Goal: Task Accomplishment & Management: Use online tool/utility

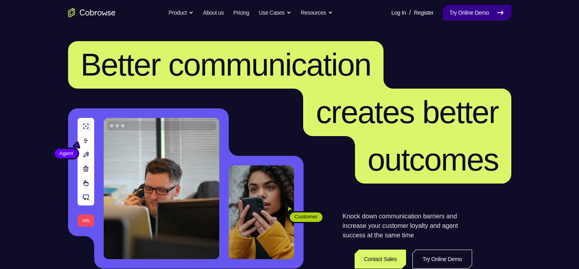
click at [464, 16] on link "Try Online Demo" at bounding box center [477, 13] width 68 height 16
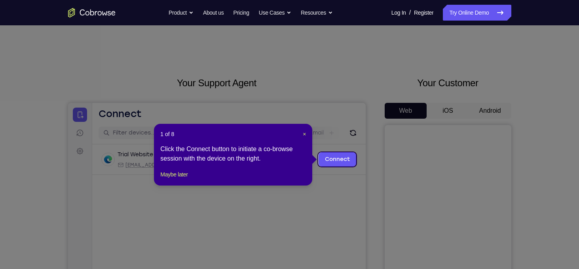
click at [301, 133] on header "1 of 8 ×" at bounding box center [233, 134] width 146 height 8
drag, startPoint x: 304, startPoint y: 134, endPoint x: 496, endPoint y: 112, distance: 192.7
click at [496, 112] on icon at bounding box center [292, 134] width 585 height 269
click at [303, 133] on span "×" at bounding box center [304, 134] width 3 height 6
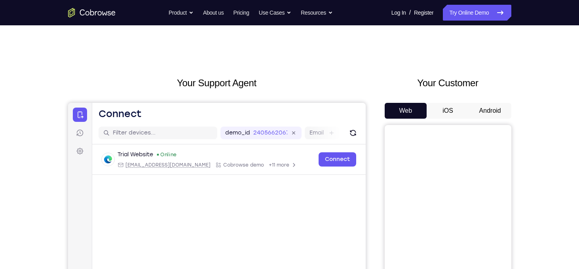
click at [495, 117] on button "Android" at bounding box center [490, 111] width 42 height 16
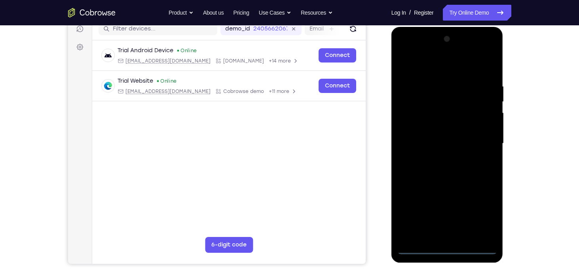
click at [450, 250] on div at bounding box center [447, 144] width 100 height 222
click at [479, 218] on div at bounding box center [447, 144] width 100 height 222
click at [425, 67] on div at bounding box center [447, 144] width 100 height 222
click at [479, 139] on div at bounding box center [447, 144] width 100 height 222
click at [435, 157] on div at bounding box center [447, 144] width 100 height 222
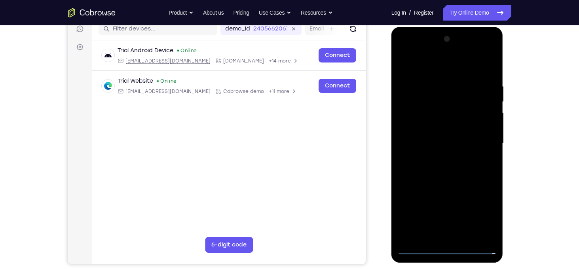
click at [425, 135] on div at bounding box center [447, 144] width 100 height 222
click at [429, 133] on div at bounding box center [447, 144] width 100 height 222
click at [433, 139] on div at bounding box center [447, 144] width 100 height 222
click at [441, 170] on div at bounding box center [447, 144] width 100 height 222
click at [444, 168] on div at bounding box center [447, 144] width 100 height 222
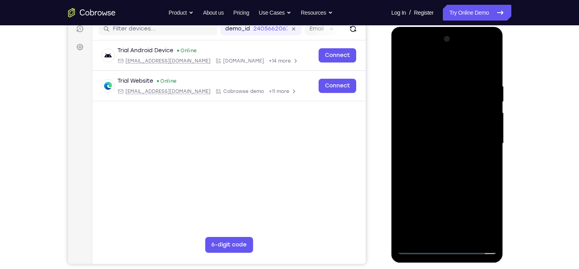
click at [487, 78] on div at bounding box center [447, 144] width 100 height 222
click at [455, 171] on div at bounding box center [447, 144] width 100 height 222
click at [484, 79] on div at bounding box center [447, 144] width 100 height 222
drag, startPoint x: 430, startPoint y: 70, endPoint x: 437, endPoint y: 54, distance: 17.4
click at [437, 54] on div at bounding box center [447, 144] width 100 height 222
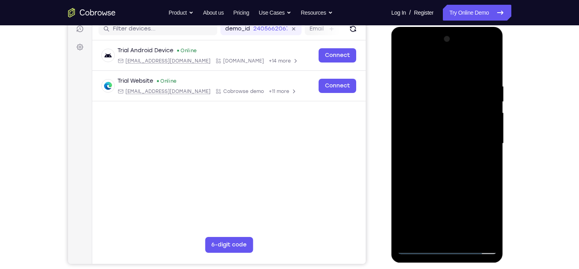
click at [490, 151] on div at bounding box center [447, 144] width 100 height 222
click at [485, 80] on div at bounding box center [447, 144] width 100 height 222
click at [441, 166] on div at bounding box center [447, 144] width 100 height 222
click at [488, 85] on div at bounding box center [447, 144] width 100 height 222
click at [478, 55] on div at bounding box center [447, 144] width 100 height 222
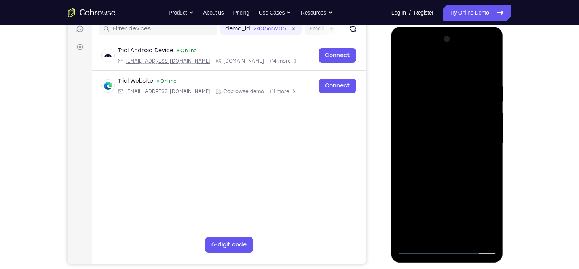
click at [408, 46] on div at bounding box center [447, 144] width 100 height 222
click at [412, 120] on div at bounding box center [447, 144] width 100 height 222
click at [487, 75] on div at bounding box center [447, 144] width 100 height 222
click at [467, 237] on div at bounding box center [447, 144] width 100 height 222
click at [444, 184] on div at bounding box center [447, 144] width 100 height 222
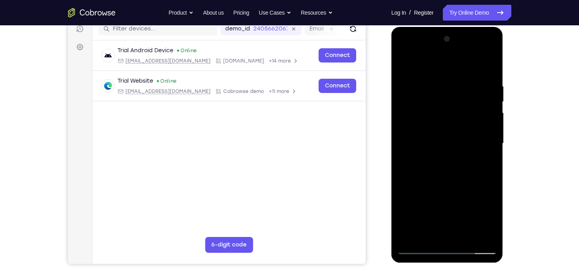
click at [443, 173] on div at bounding box center [447, 144] width 100 height 222
drag, startPoint x: 469, startPoint y: 82, endPoint x: 471, endPoint y: 144, distance: 61.8
click at [471, 144] on div at bounding box center [447, 144] width 100 height 222
drag, startPoint x: 482, startPoint y: 110, endPoint x: 523, endPoint y: -52, distance: 167.7
click at [504, 27] on html "Online web based iOS Simulators and Android Emulators. Run iPhone, iPad, Mobile…" at bounding box center [447, 145] width 113 height 237
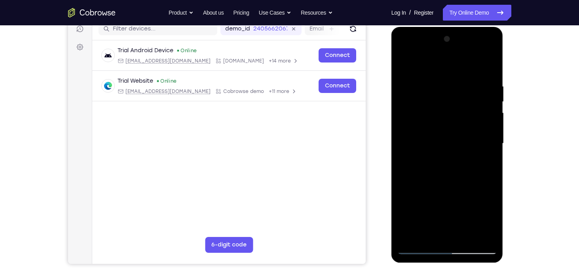
click at [407, 63] on div at bounding box center [447, 144] width 100 height 222
click at [413, 250] on div at bounding box center [447, 144] width 100 height 222
click at [405, 60] on div at bounding box center [447, 144] width 100 height 222
click at [436, 84] on div at bounding box center [447, 144] width 100 height 222
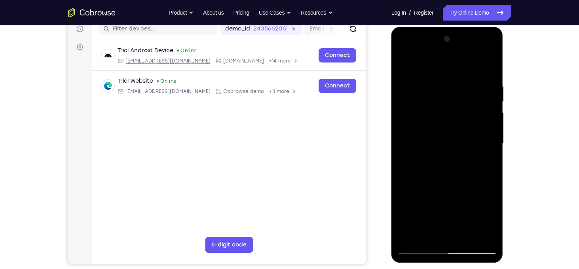
click at [468, 122] on div at bounding box center [447, 144] width 100 height 222
click at [475, 125] on div at bounding box center [447, 144] width 100 height 222
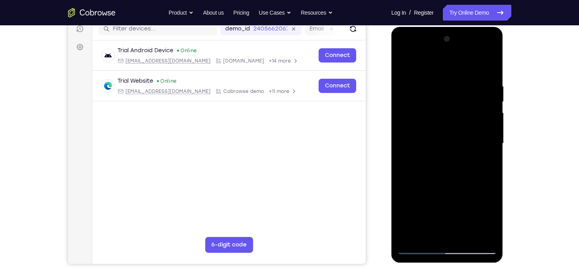
click at [492, 68] on div at bounding box center [447, 144] width 100 height 222
drag, startPoint x: 495, startPoint y: 84, endPoint x: 399, endPoint y: 85, distance: 96.2
click at [399, 85] on div at bounding box center [447, 144] width 100 height 222
click at [490, 63] on div at bounding box center [447, 144] width 100 height 222
